Goal: Information Seeking & Learning: Learn about a topic

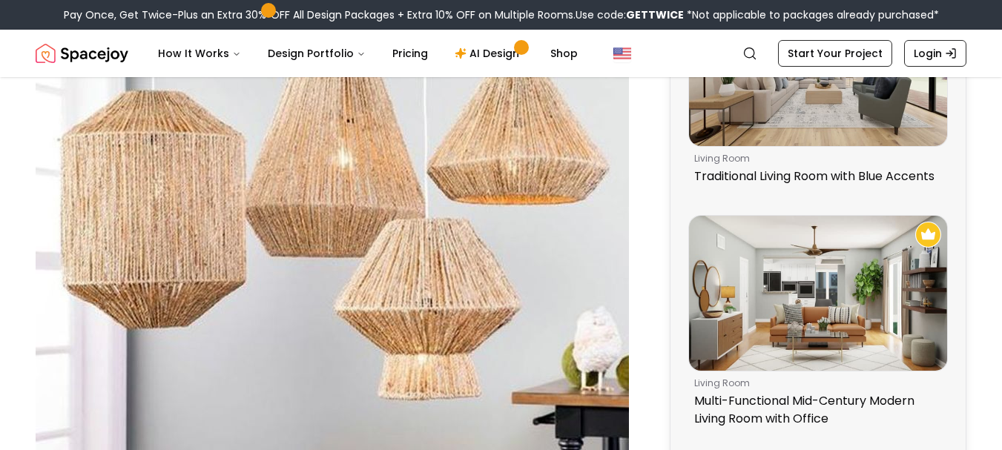
scroll to position [892, 0]
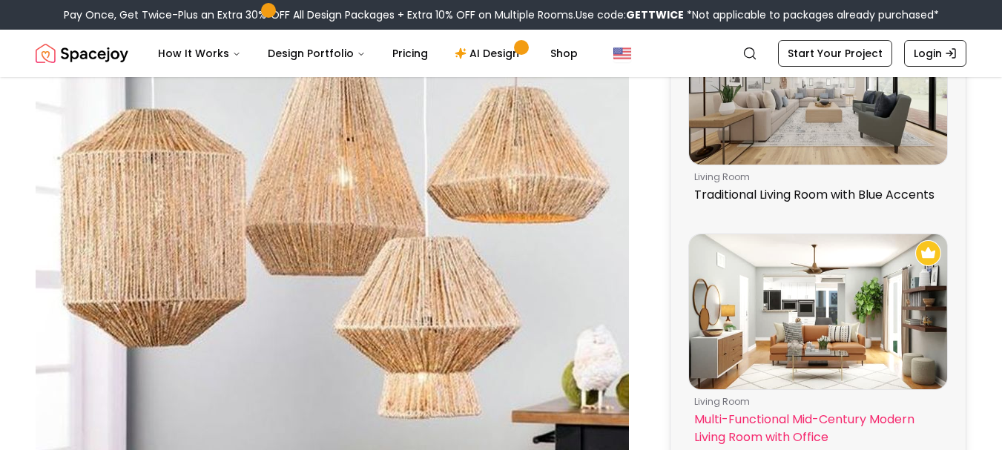
click at [827, 324] on img at bounding box center [818, 311] width 258 height 155
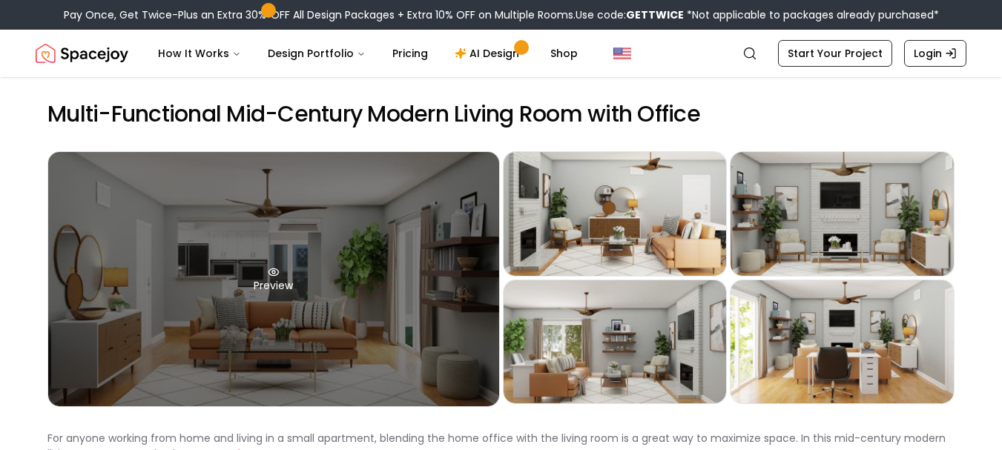
click at [317, 255] on div "Preview" at bounding box center [273, 279] width 451 height 255
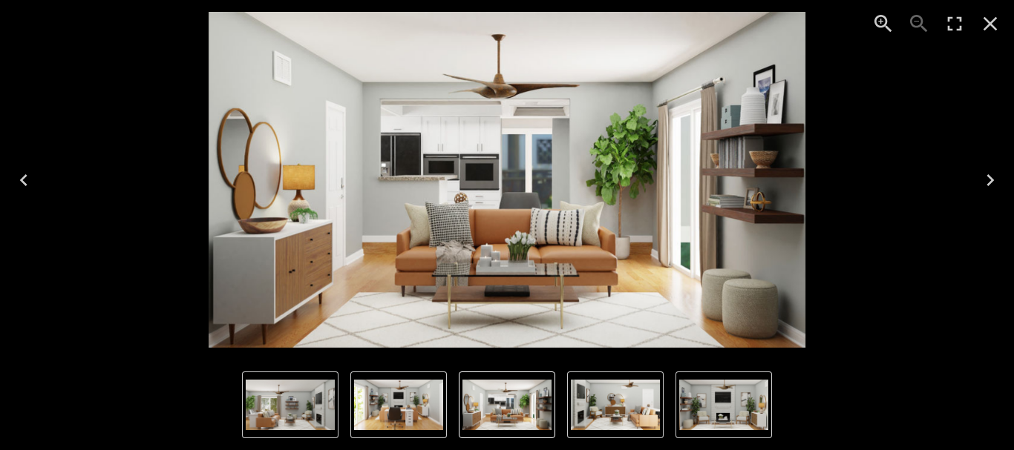
click at [538, 223] on img "1 of 5" at bounding box center [507, 180] width 597 height 336
click at [946, 19] on icon "Enter Fullscreen" at bounding box center [954, 24] width 24 height 24
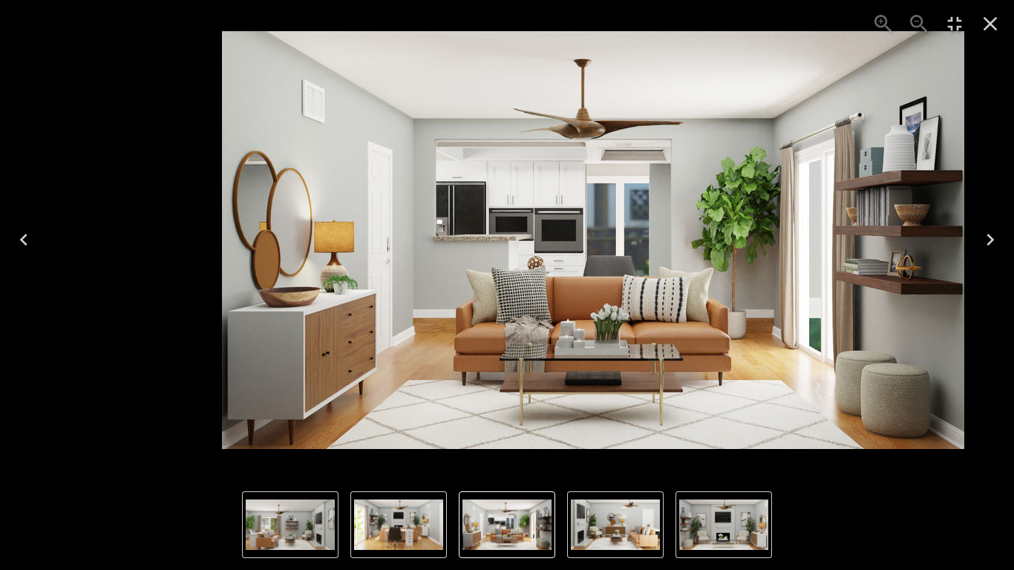
drag, startPoint x: 129, startPoint y: 27, endPoint x: 243, endPoint y: 114, distance: 143.5
click at [243, 114] on div "1 of 5" at bounding box center [593, 240] width 990 height 456
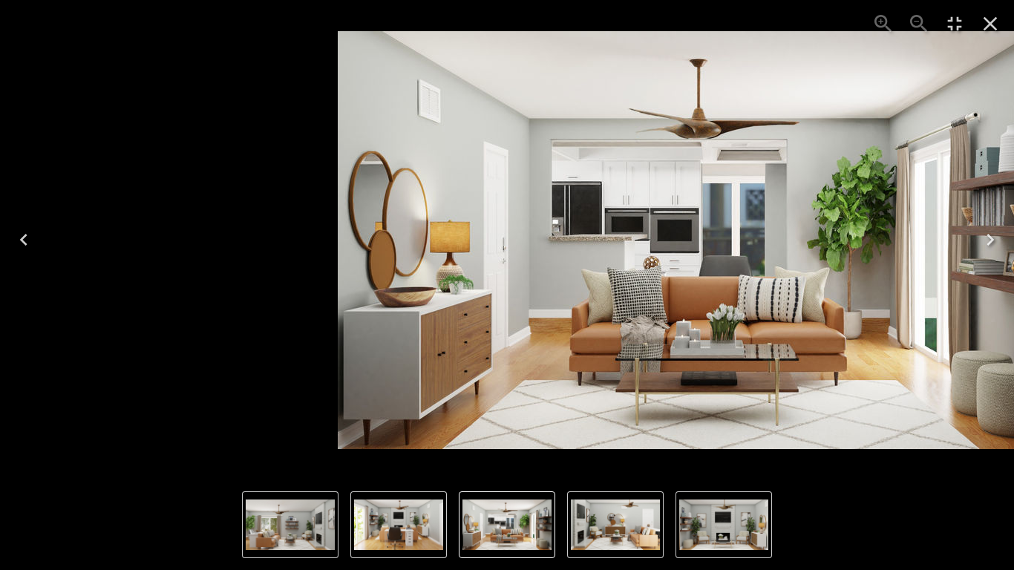
drag, startPoint x: 171, startPoint y: 61, endPoint x: 412, endPoint y: 214, distance: 284.9
click at [412, 214] on img "1 of 5" at bounding box center [709, 240] width 742 height 418
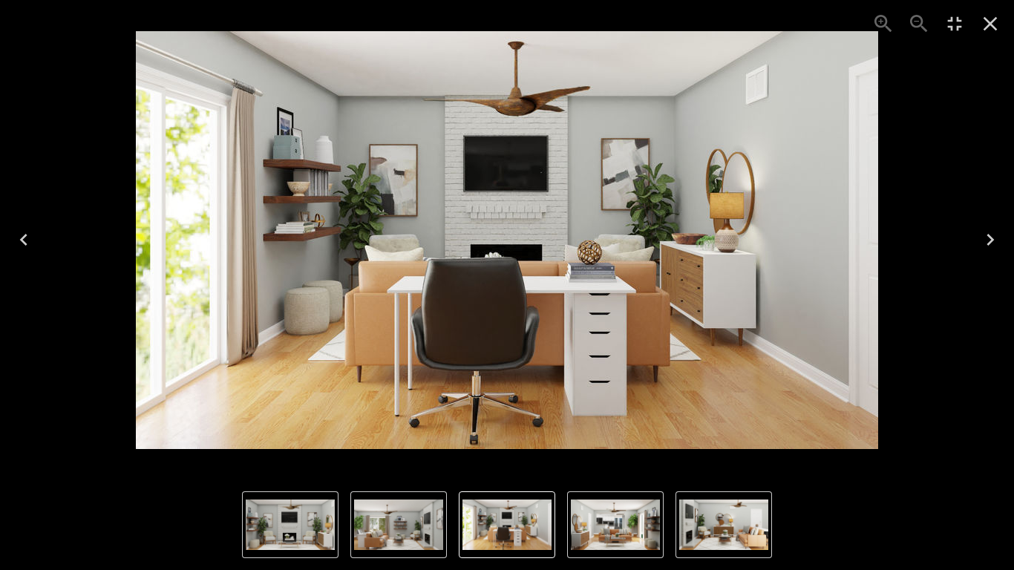
click at [589, 450] on img "1 of 5" at bounding box center [615, 524] width 89 height 50
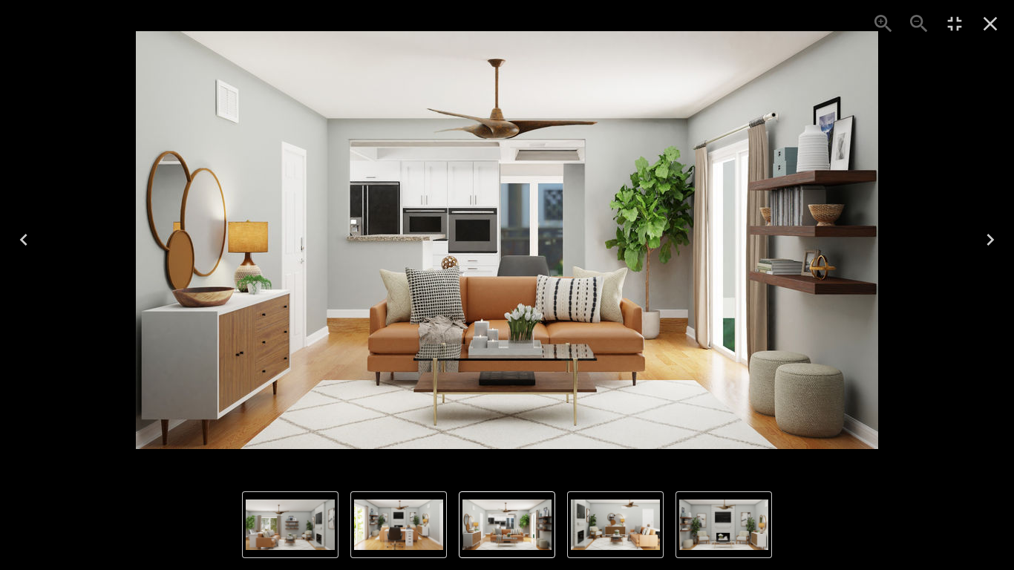
click at [952, 28] on icon "Exit Fullscreen" at bounding box center [955, 24] width 14 height 14
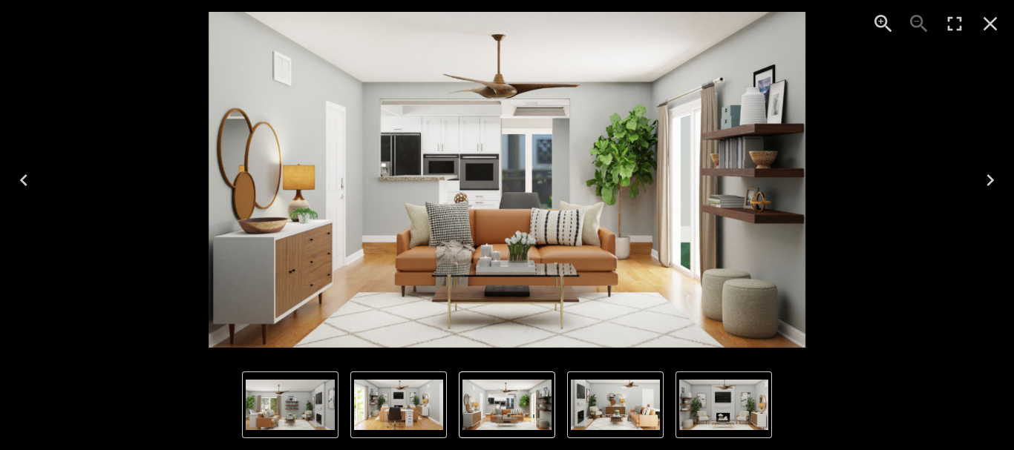
click at [615, 151] on img "1 of 5" at bounding box center [507, 180] width 597 height 336
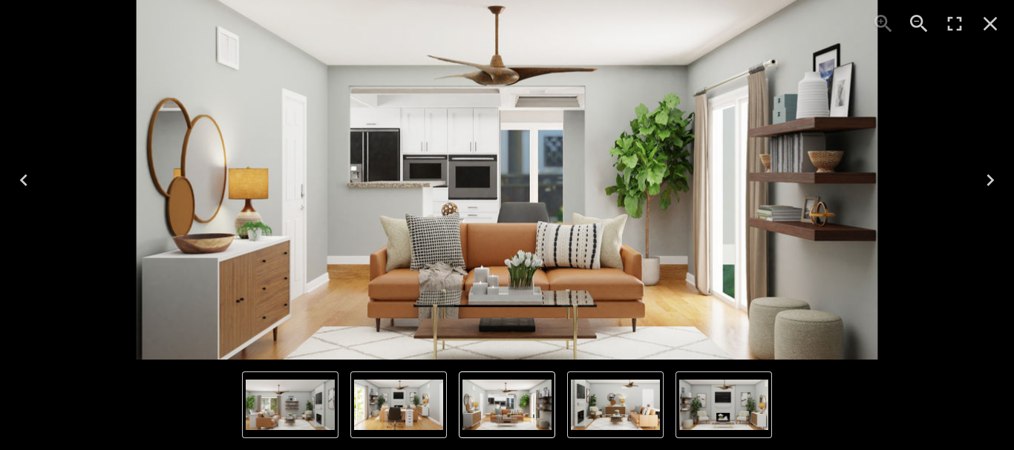
click at [954, 29] on icon "Enter Fullscreen" at bounding box center [954, 24] width 24 height 24
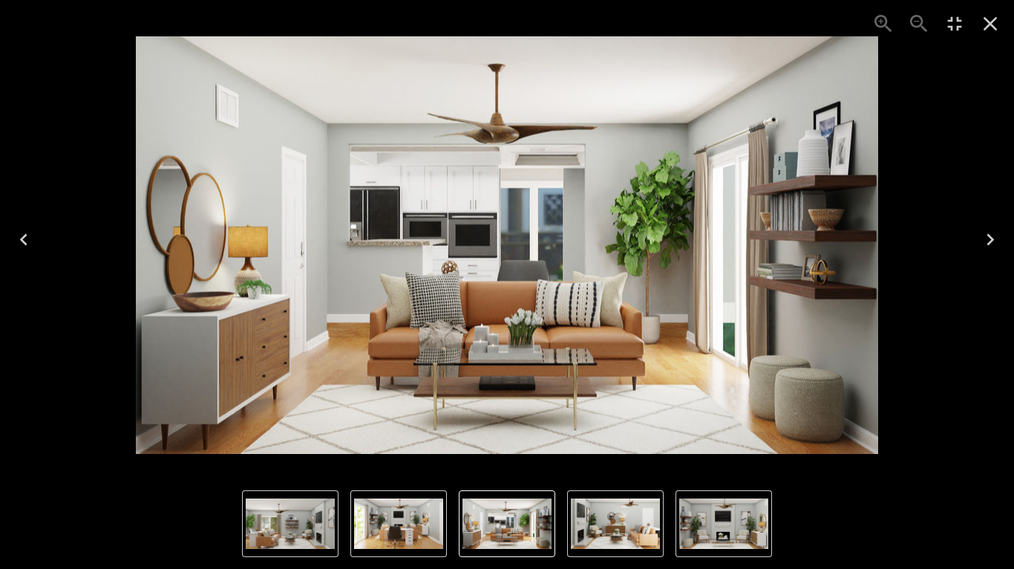
click at [899, 125] on div "1 of 5" at bounding box center [507, 245] width 990 height 455
click at [986, 27] on icon "Close" at bounding box center [990, 24] width 14 height 14
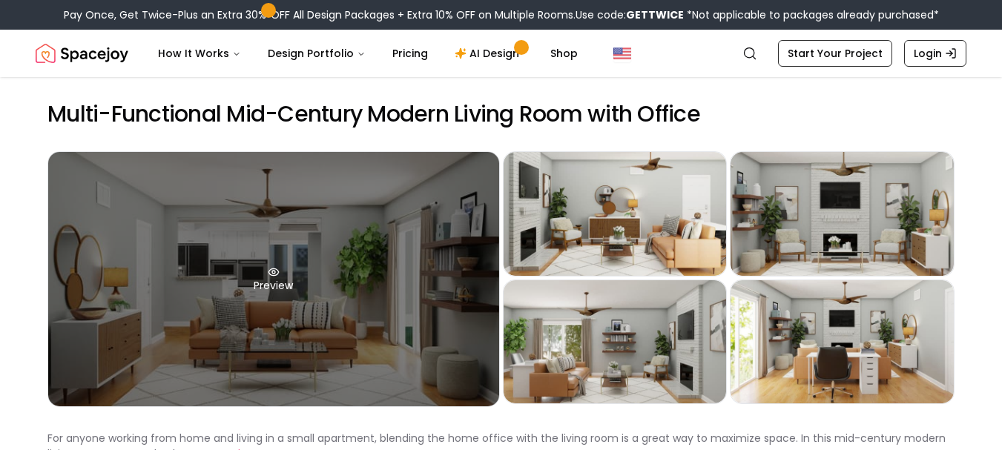
click at [382, 284] on div "Preview" at bounding box center [273, 279] width 451 height 255
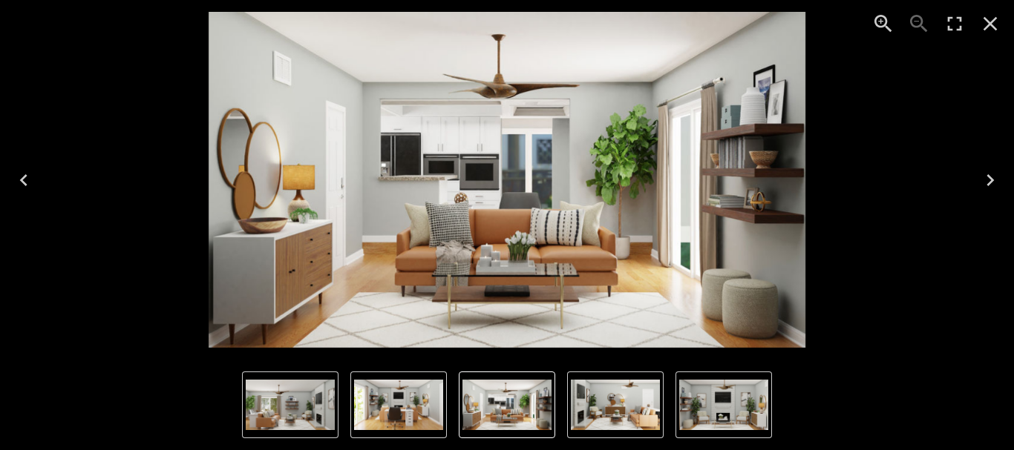
click at [503, 420] on img "1 of 5" at bounding box center [506, 405] width 89 height 50
click at [585, 422] on img "2 of 5" at bounding box center [615, 405] width 89 height 50
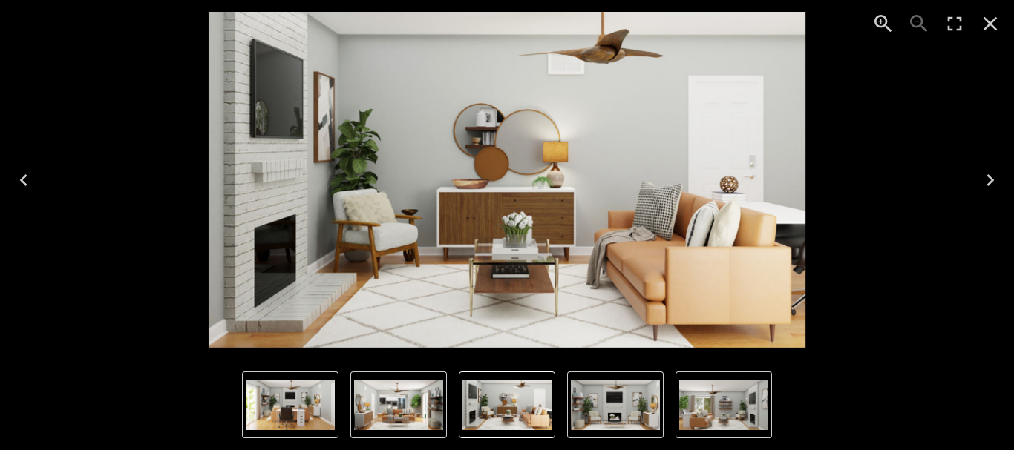
click at [696, 417] on img "4 of 5" at bounding box center [723, 405] width 89 height 50
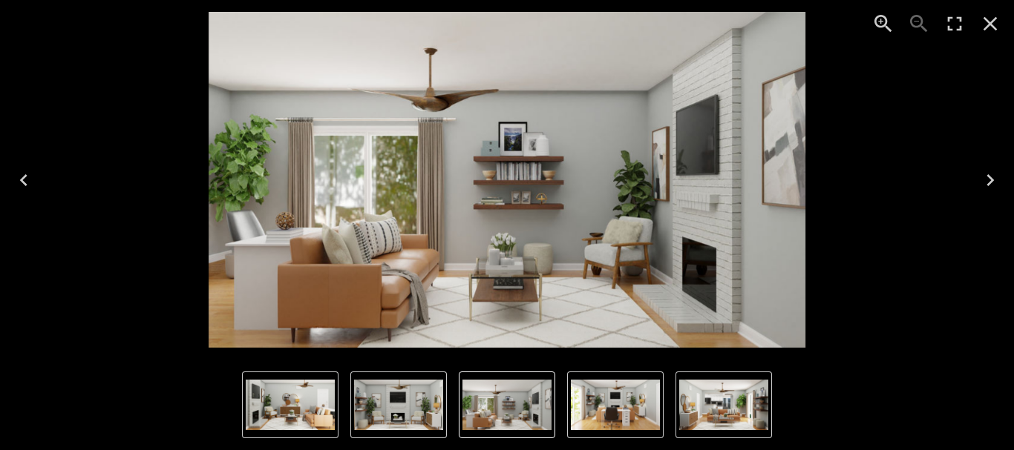
click at [351, 416] on button "3 of 5" at bounding box center [398, 405] width 96 height 67
